Goal: Use online tool/utility: Utilize a website feature to perform a specific function

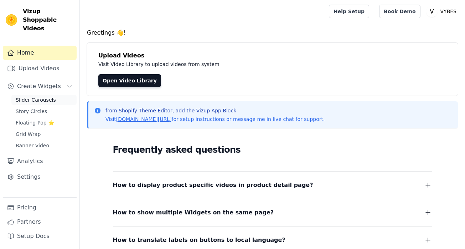
click at [44, 96] on span "Slider Carousels" at bounding box center [36, 99] width 40 height 7
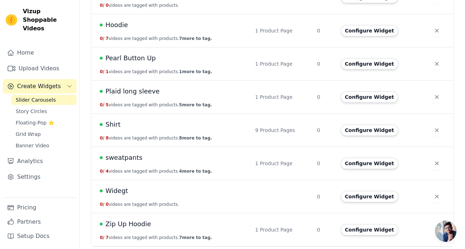
scroll to position [140, 0]
click at [375, 132] on button "Configure Widget" at bounding box center [370, 129] width 58 height 11
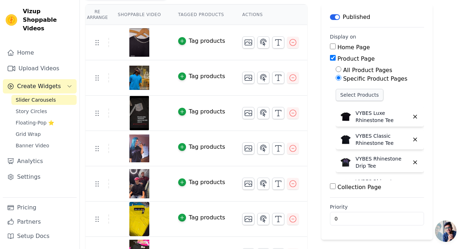
click at [356, 93] on button "Select Products" at bounding box center [360, 95] width 48 height 12
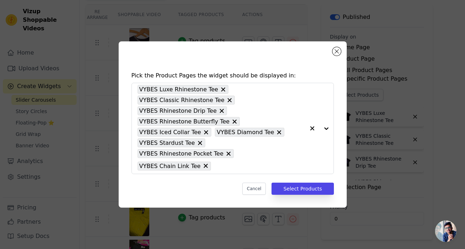
click at [288, 171] on div "Pick the Product Pages the widget should be displayed in: VYBES Luxe Rhinestone…" at bounding box center [232, 133] width 217 height 138
click at [279, 161] on input "text" at bounding box center [260, 165] width 91 height 9
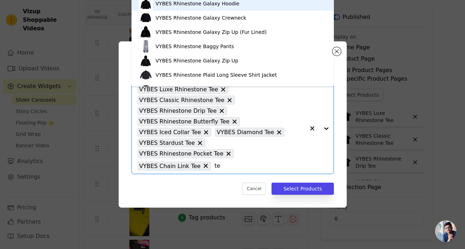
type input "tee"
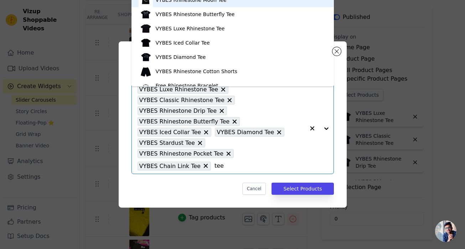
scroll to position [47, 0]
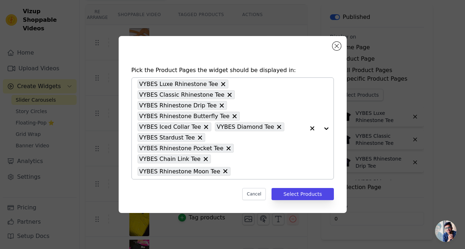
click at [234, 167] on input "text" at bounding box center [269, 171] width 71 height 9
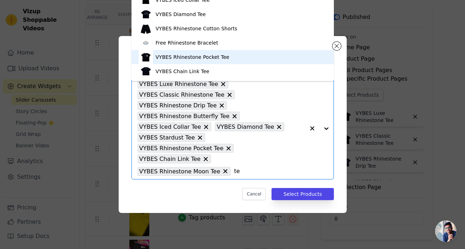
scroll to position [9, 0]
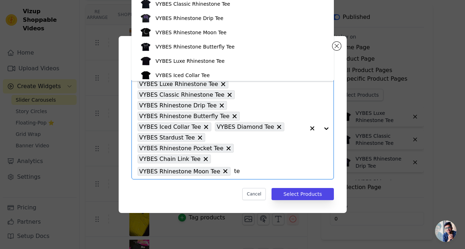
type input "t"
click at [291, 188] on button "Select Products" at bounding box center [303, 194] width 62 height 12
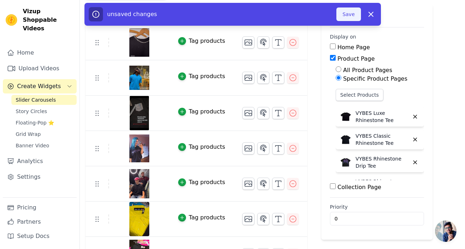
click at [343, 16] on button "Save" at bounding box center [349, 14] width 24 height 14
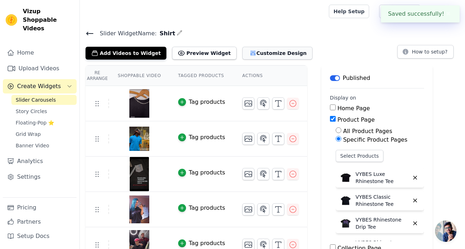
scroll to position [0, 0]
